Goal: Find specific page/section: Find specific page/section

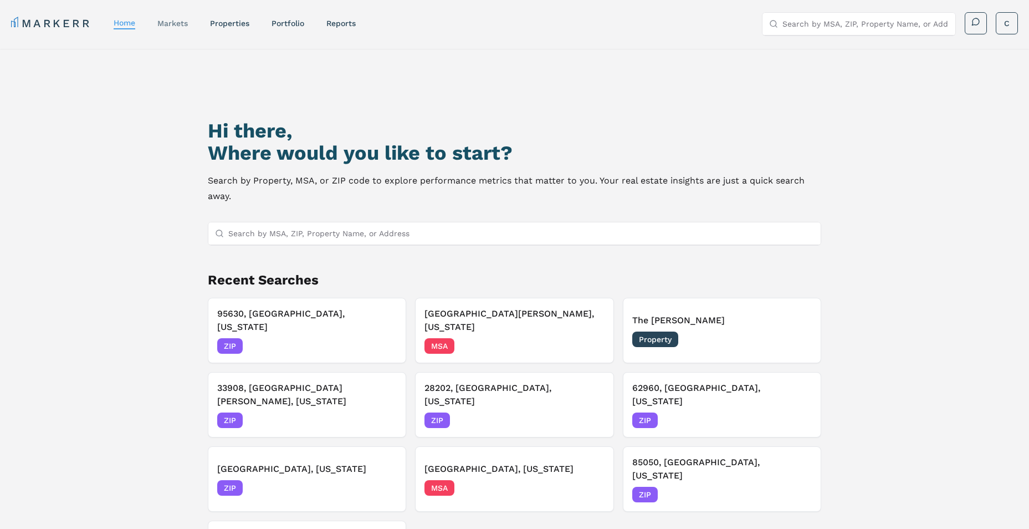
click at [175, 19] on link "markets" at bounding box center [172, 23] width 30 height 9
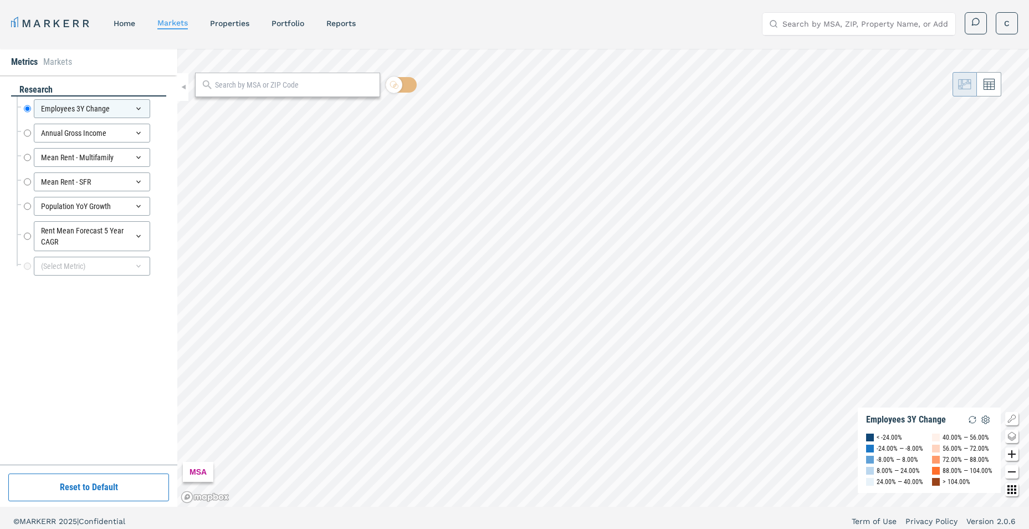
click at [92, 482] on button "Reset to Default" at bounding box center [88, 487] width 161 height 28
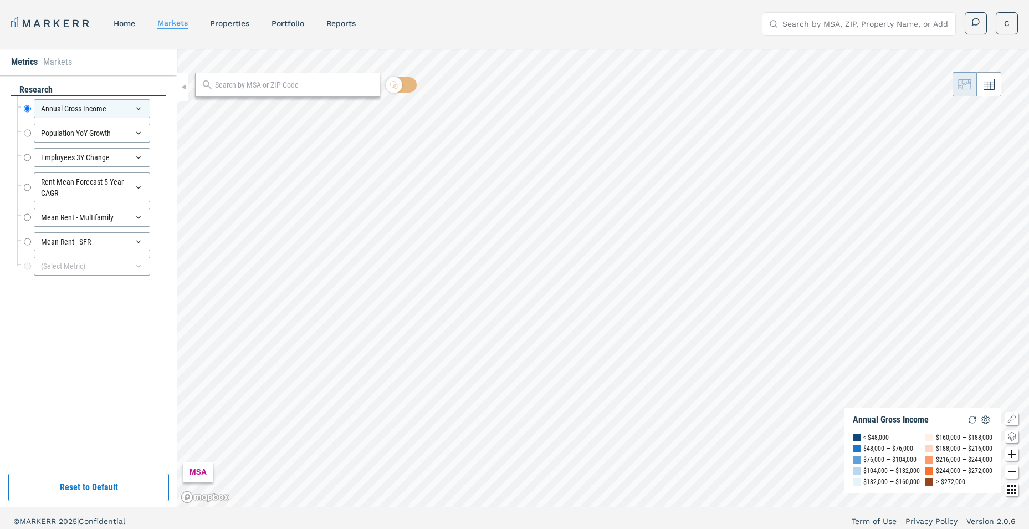
click at [251, 87] on input "text" at bounding box center [294, 85] width 159 height 12
type input "28202"
click at [208, 119] on div "28202, [GEOGRAPHIC_DATA], [US_STATE] ZIP" at bounding box center [287, 110] width 185 height 22
click at [215, 115] on div "28202, [GEOGRAPHIC_DATA], [US_STATE]" at bounding box center [268, 110] width 130 height 12
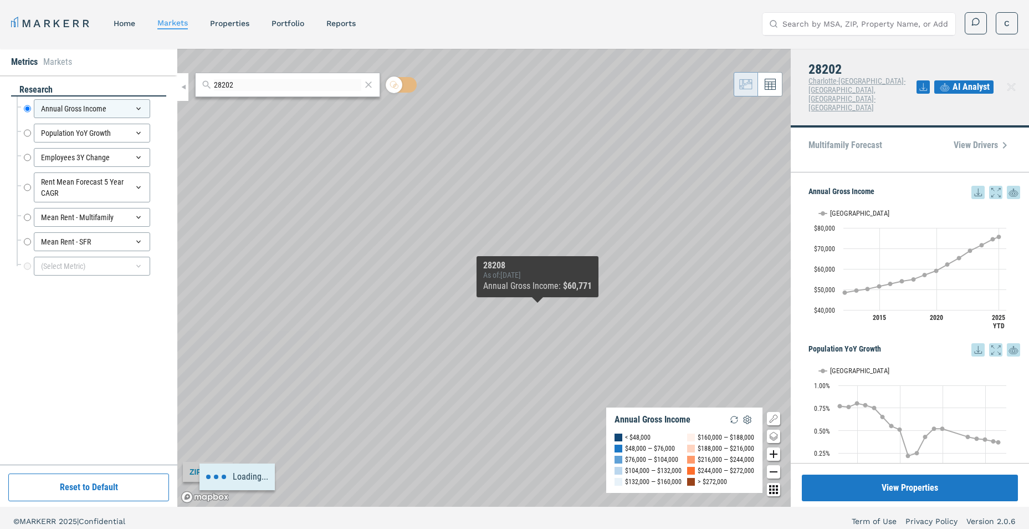
scroll to position [7, 0]
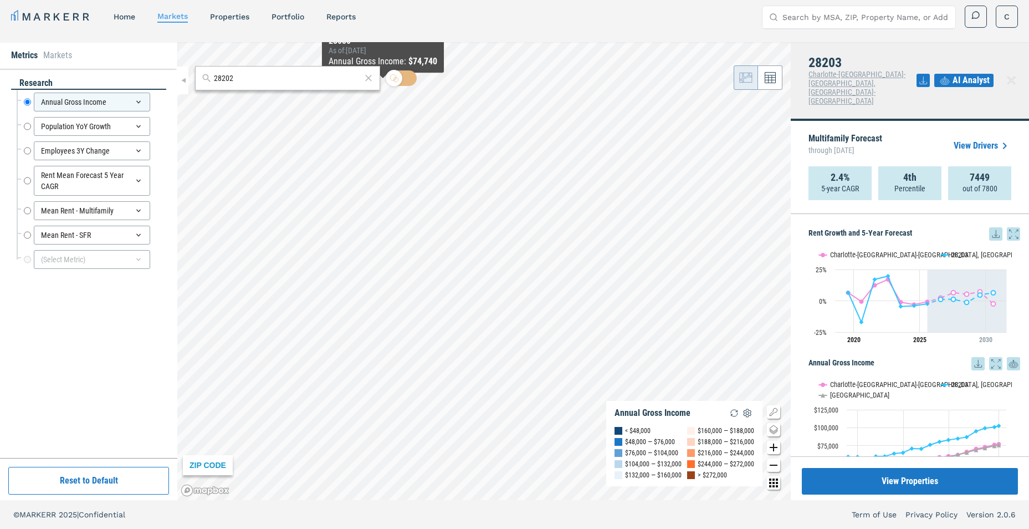
click at [371, 78] on icon at bounding box center [368, 77] width 11 height 13
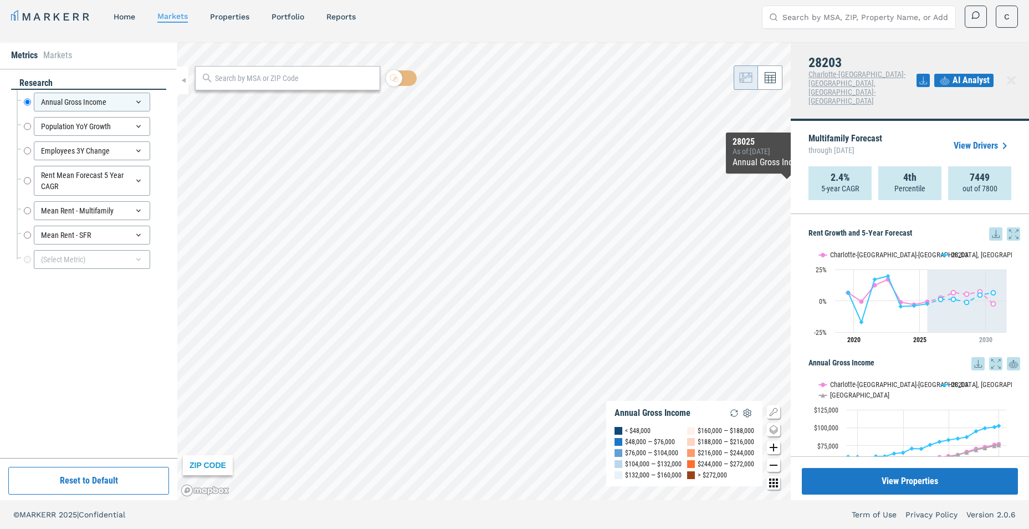
drag, startPoint x: 1009, startPoint y: 207, endPoint x: 1011, endPoint y: 248, distance: 41.1
click at [1009, 227] on icon at bounding box center [1013, 233] width 13 height 13
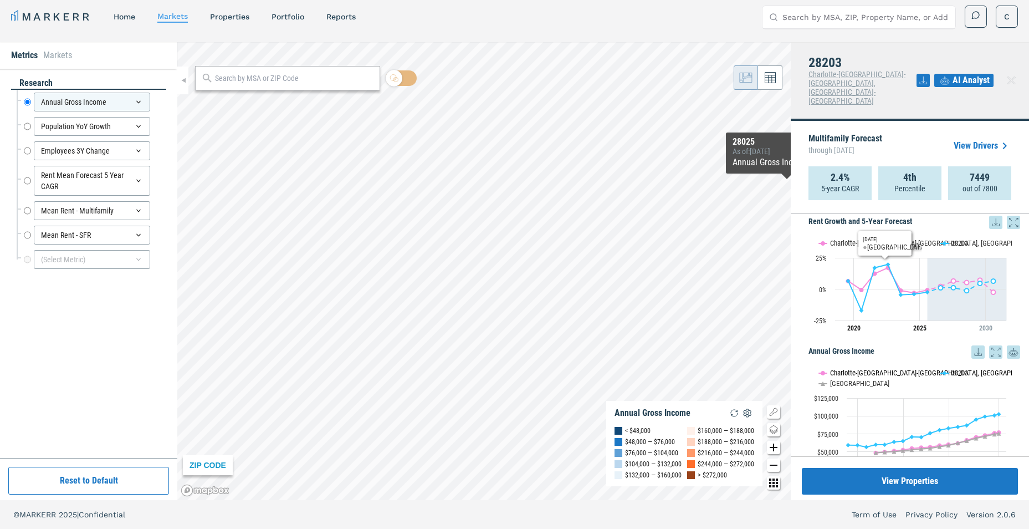
scroll to position [0, 0]
